Goal: Check status

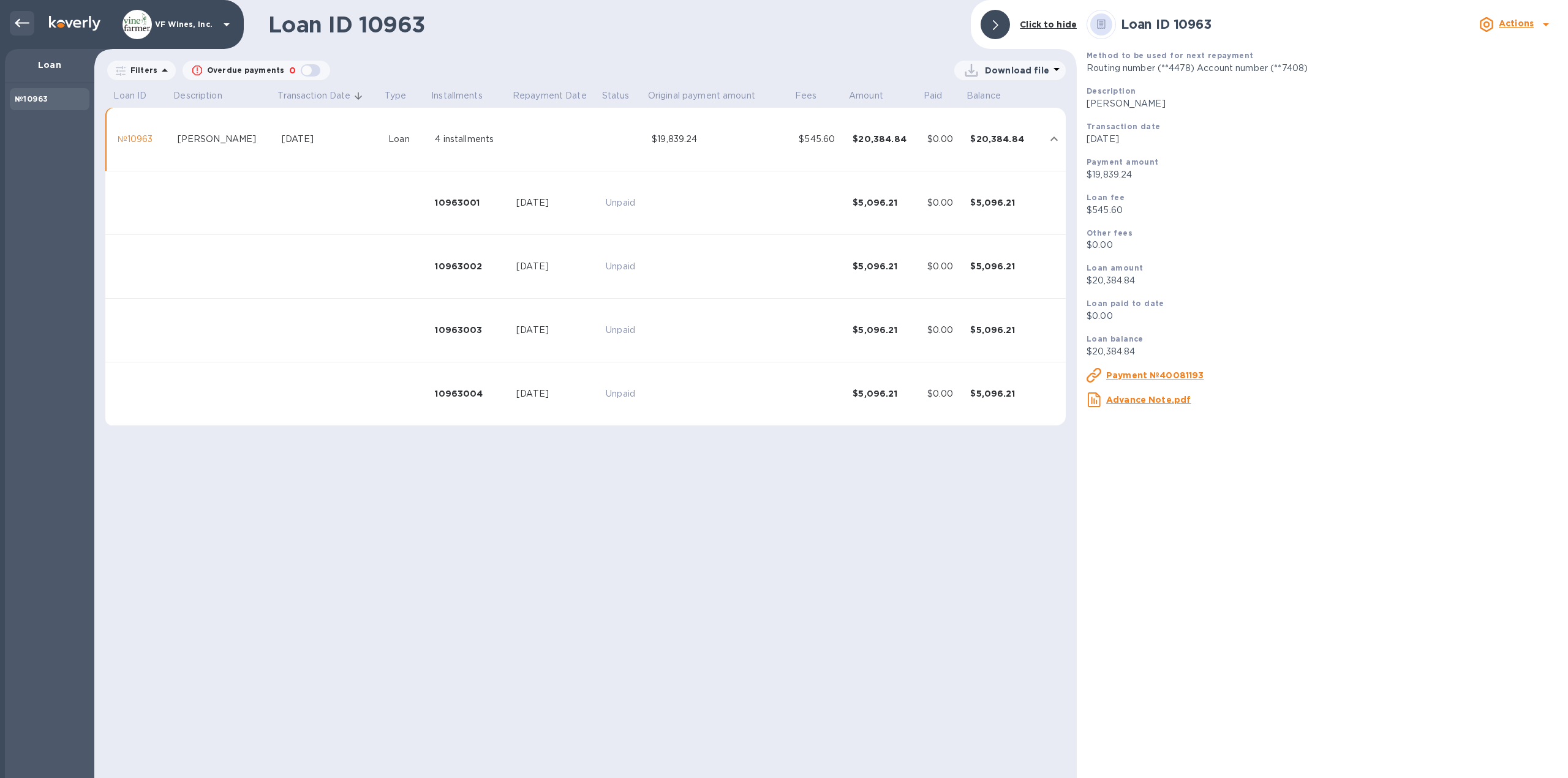
click at [21, 25] on icon at bounding box center [22, 23] width 15 height 15
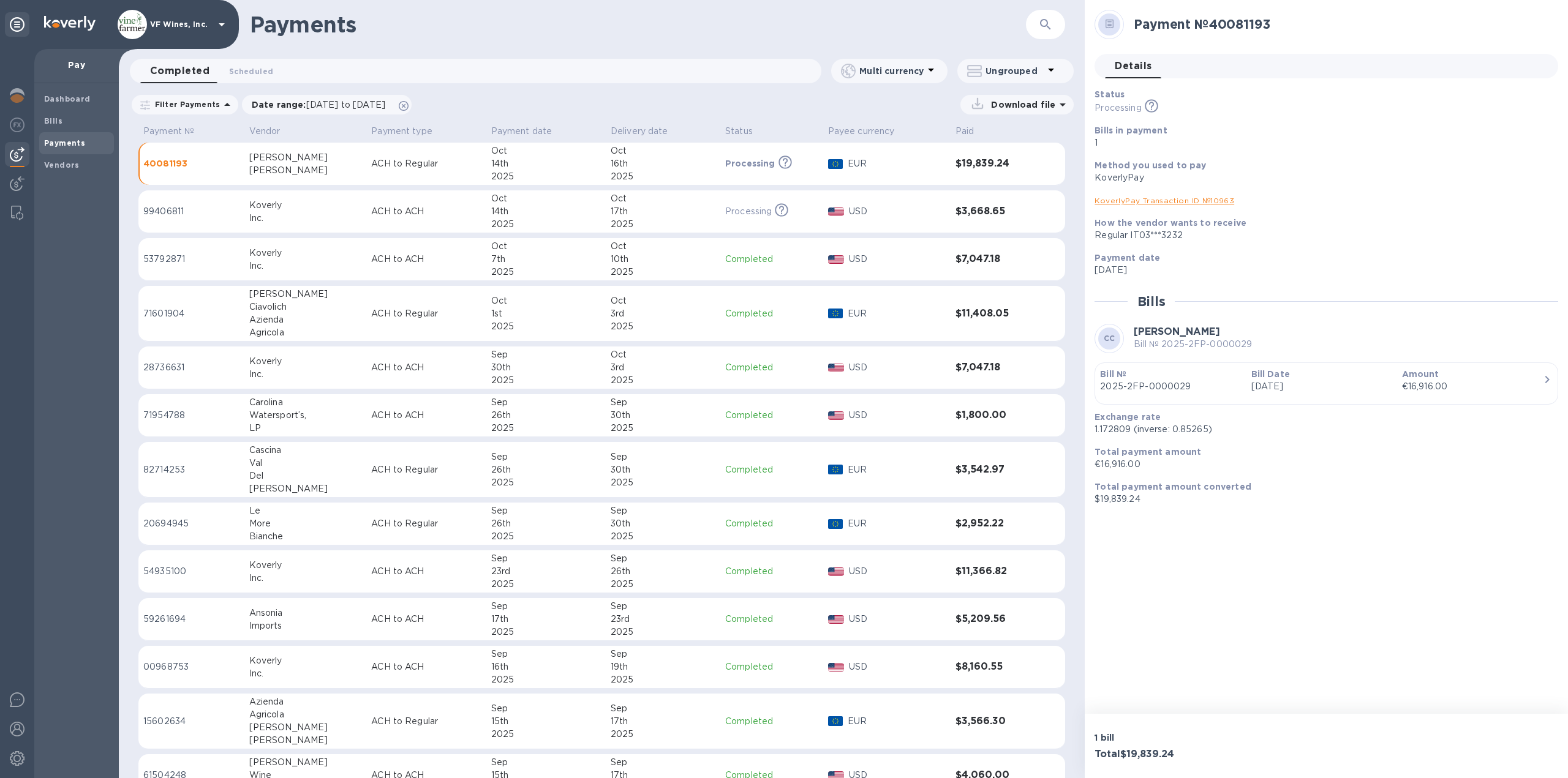
click at [1051, 32] on button "button" at bounding box center [1045, 23] width 29 height 29
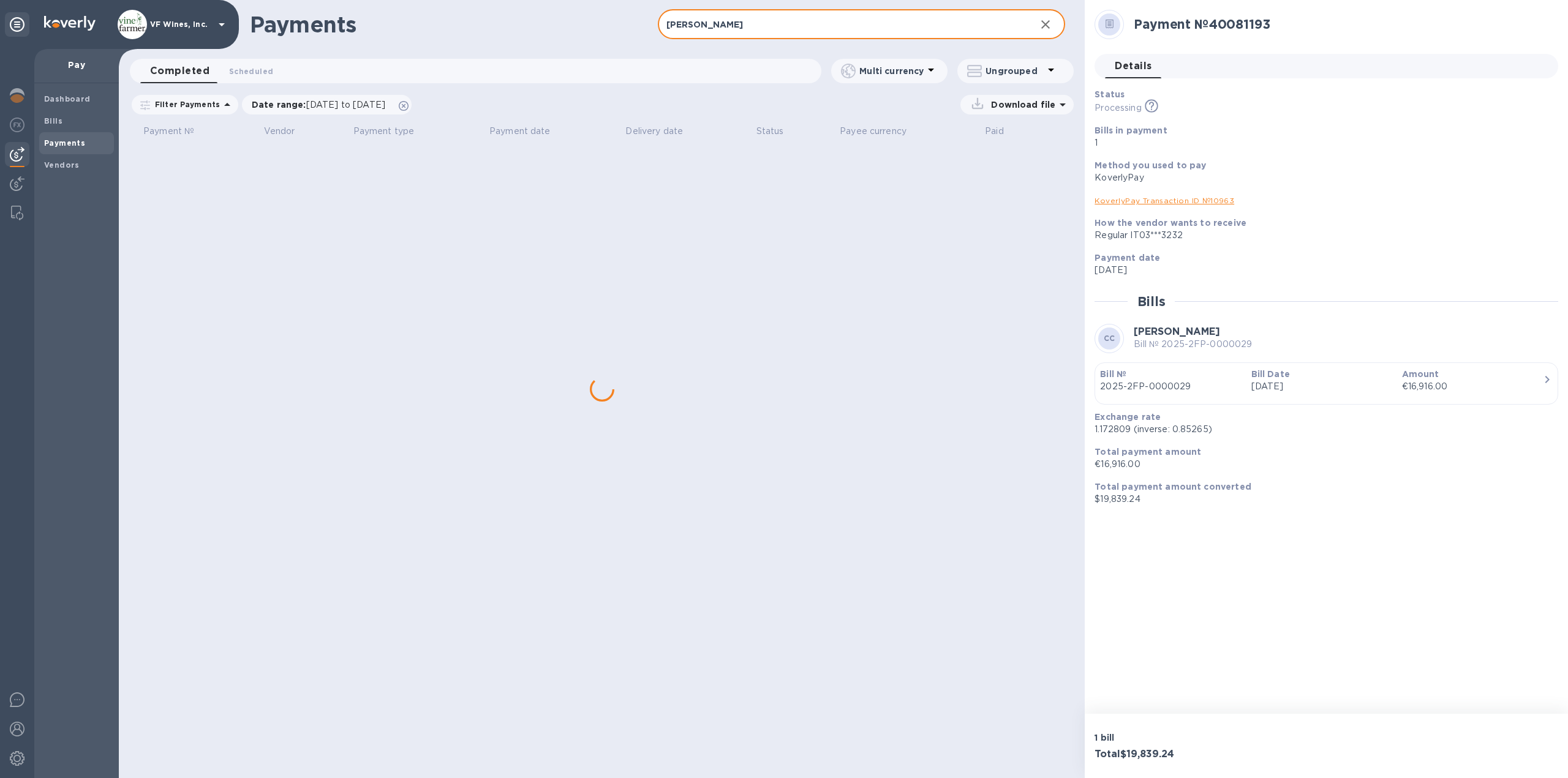
type input "[PERSON_NAME]"
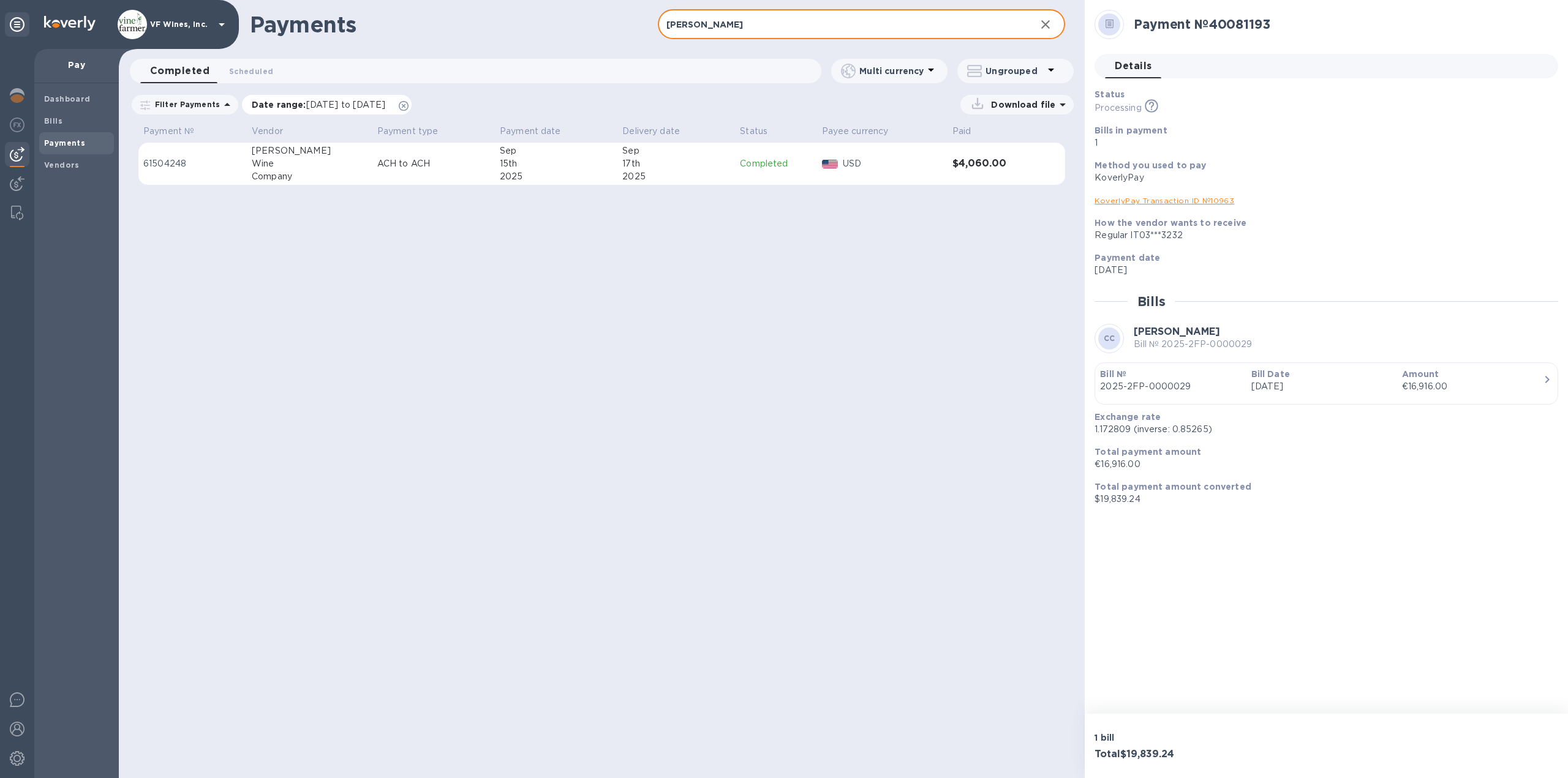
click at [408, 104] on icon at bounding box center [404, 106] width 9 height 9
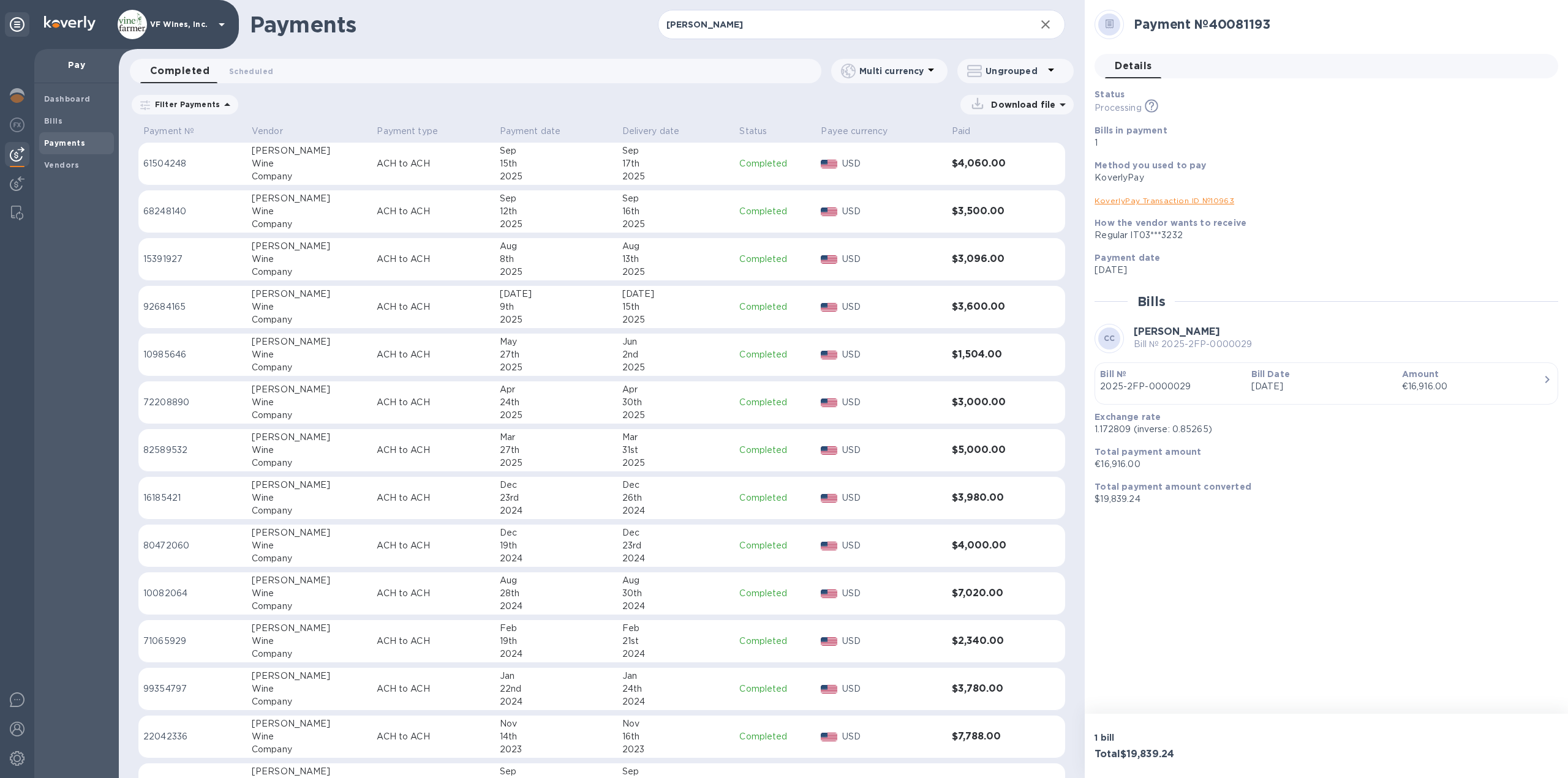
click at [631, 162] on div "17th" at bounding box center [676, 164] width 108 height 13
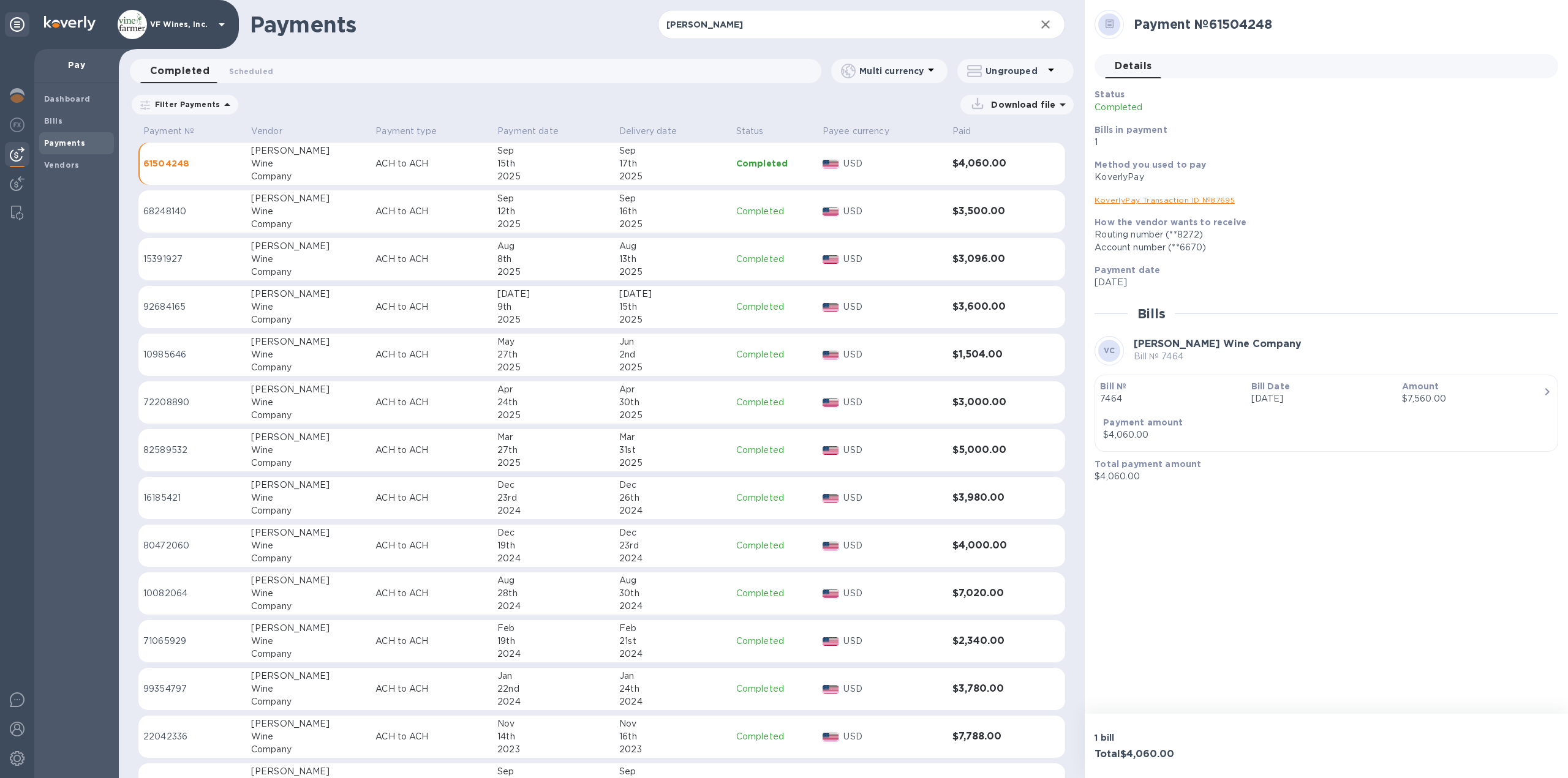
click at [1188, 199] on link "KoverlyPay Transaction ID № 87695" at bounding box center [1165, 200] width 141 height 9
